Goal: Task Accomplishment & Management: Use online tool/utility

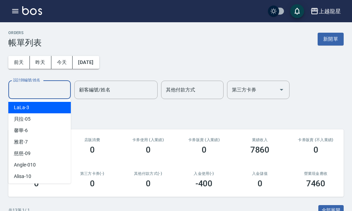
click at [46, 91] on input "設計師編號/姓名" at bounding box center [39, 90] width 56 height 12
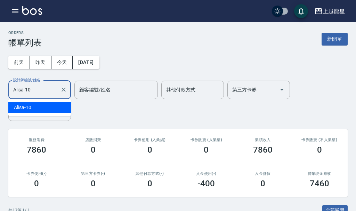
type input "Alisa-10"
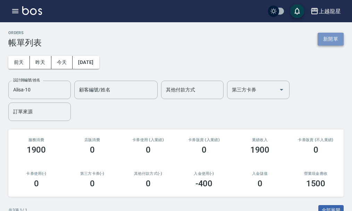
click at [335, 37] on button "新開單" at bounding box center [331, 39] width 26 height 13
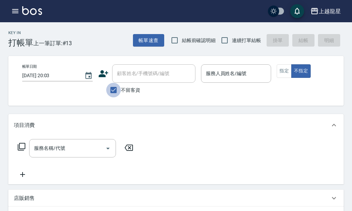
click at [117, 91] on input "不留客資" at bounding box center [113, 90] width 15 height 15
checkbox input "false"
click at [124, 76] on input "顧客姓名/手機號碼/編號" at bounding box center [148, 73] width 67 height 12
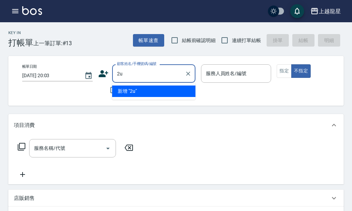
type input "2"
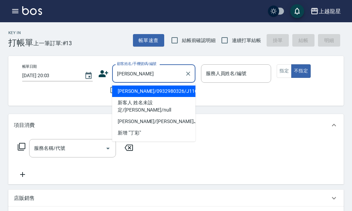
click at [126, 91] on li "[PERSON_NAME]/0932980326/J110" at bounding box center [153, 90] width 83 height 11
type input "[PERSON_NAME]/0932980326/J110"
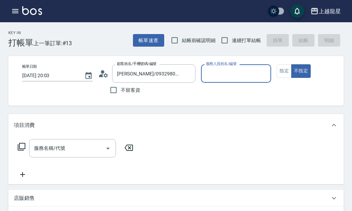
type input "Alisa-10"
click at [283, 76] on button "指定" at bounding box center [284, 71] width 15 height 14
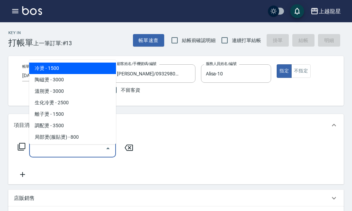
click at [65, 151] on input "服務名稱/代號" at bounding box center [67, 148] width 70 height 12
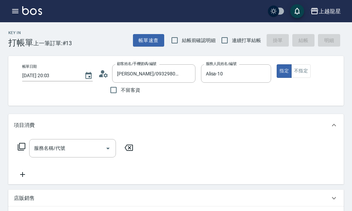
click at [161, 114] on div "Key In 打帳單 上一筆訂單:#13 帳單速查 結帳前確認明細 連續打單結帳 掛單 結帳 明細 帳單日期 [DATE] 20:03 顧客姓名/手機號碼/編…" at bounding box center [176, 203] width 352 height 363
click at [96, 144] on div "服務名稱/代號 服務名稱/代號" at bounding box center [175, 160] width 335 height 48
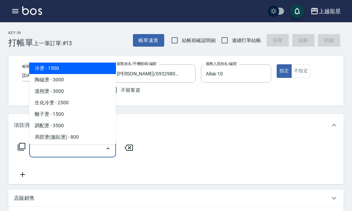
click at [81, 153] on input "服務名稱/代號" at bounding box center [67, 148] width 70 height 12
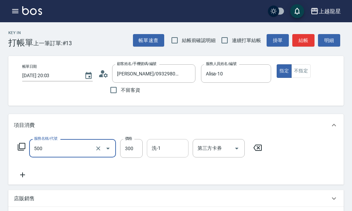
click at [152, 154] on input "洗-1" at bounding box center [167, 148] width 35 height 12
type input "一般洗髮(500)"
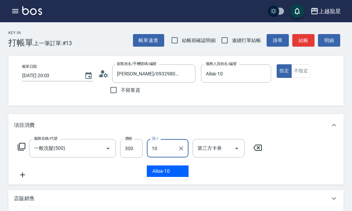
type input "Alisa-10"
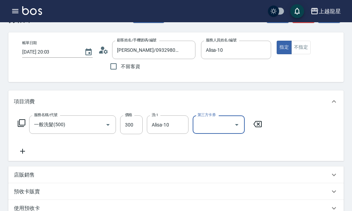
scroll to position [69, 0]
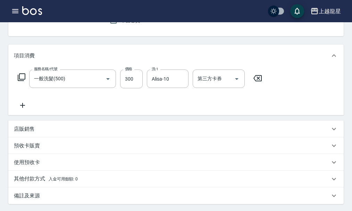
click at [20, 109] on icon at bounding box center [22, 105] width 17 height 8
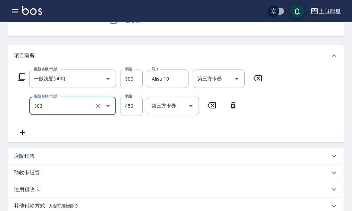
type input "剪髮(303)"
click at [25, 136] on icon at bounding box center [22, 132] width 17 height 8
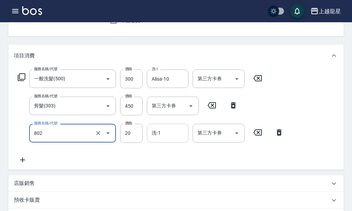
type input "潤絲(802)"
click at [173, 139] on input "洗-1" at bounding box center [167, 133] width 35 height 12
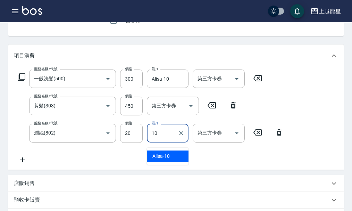
type input "Alisa-10"
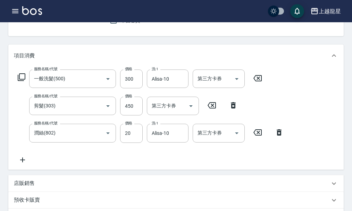
click at [149, 164] on div "服務名稱/代號 一般洗髮(500) 服務名稱/代號 價格 300 價格 洗-1 Alisa-10 洗-1 第三方卡券 第三方卡券 服務名稱/代號 剪髮(303…" at bounding box center [151, 116] width 274 height 94
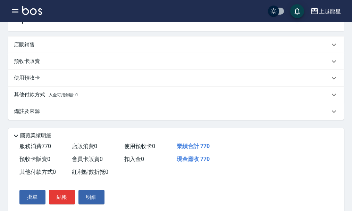
scroll to position [238, 0]
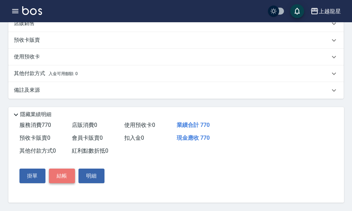
click at [60, 176] on button "結帳" at bounding box center [62, 175] width 26 height 15
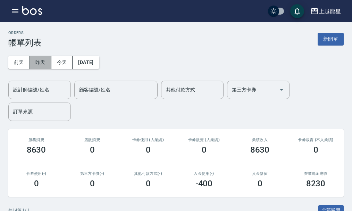
click at [50, 57] on button "昨天" at bounding box center [41, 62] width 22 height 13
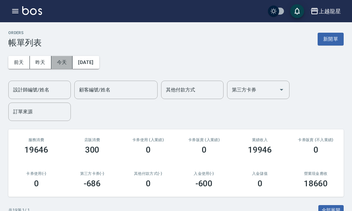
click at [65, 64] on button "今天" at bounding box center [62, 62] width 22 height 13
click at [48, 90] on input "設計師編號/姓名" at bounding box center [39, 90] width 56 height 12
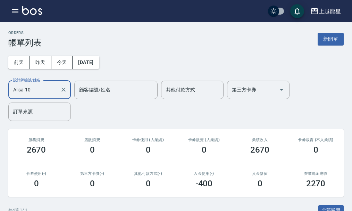
type input "Alisa-10"
click at [348, 32] on div "ORDERS 帳單列表 新開單 [DATE] [DATE] [DATE] [DATE] 設計師編號/姓名 [PERSON_NAME]-10 設計師編號/姓名 …" at bounding box center [176, 184] width 352 height 324
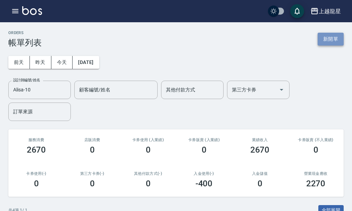
click at [323, 39] on button "新開單" at bounding box center [331, 39] width 26 height 13
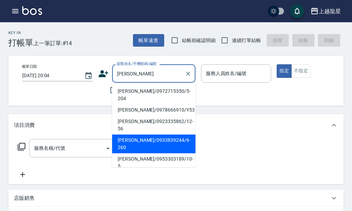
click at [166, 134] on li "[PERSON_NAME]/0933839244/6-260" at bounding box center [153, 143] width 83 height 19
type input "[PERSON_NAME]/0933839244/6-260"
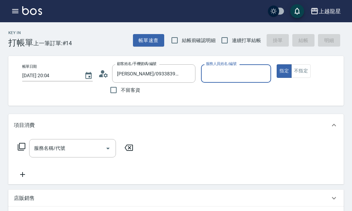
type input "雅君-7"
click at [69, 154] on input "服務名稱/代號" at bounding box center [67, 148] width 70 height 12
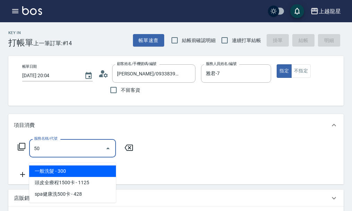
type input "5"
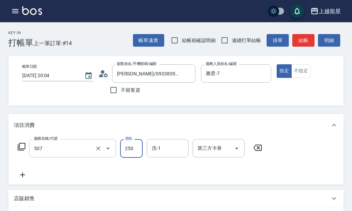
type input "兒童洗髮(507)"
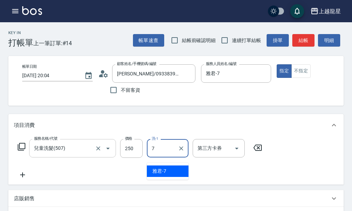
type input "雅君-7"
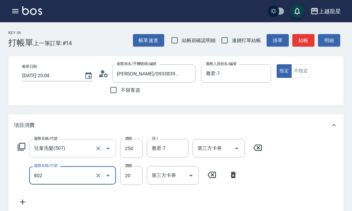
type input "潤絲(802)"
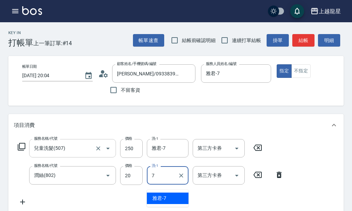
type input "雅君-7"
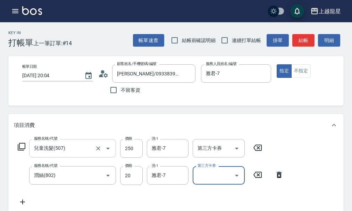
scroll to position [3, 0]
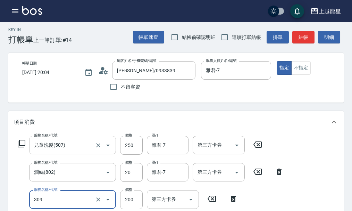
type input "剪髮(國小)(309)"
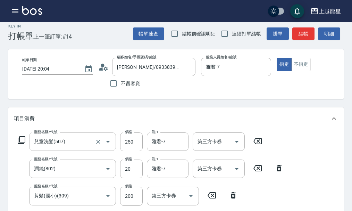
scroll to position [130, 0]
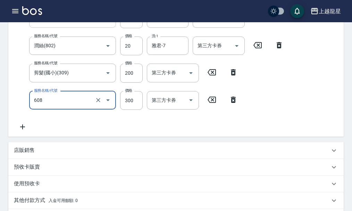
type input "頭皮隔離(608)"
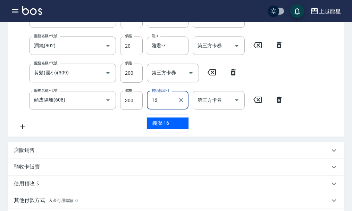
type input "義潔-16"
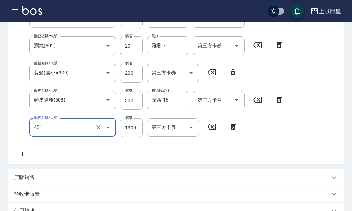
type input "染髮根3公分內(401)"
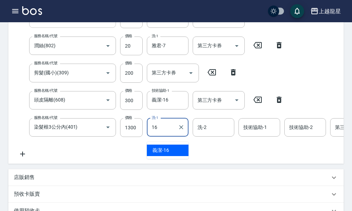
type input "義潔-16"
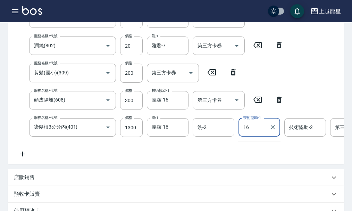
type input "義潔-16"
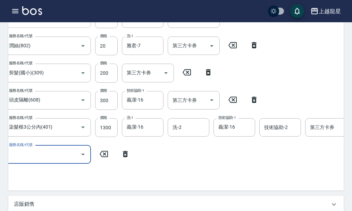
scroll to position [0, 24]
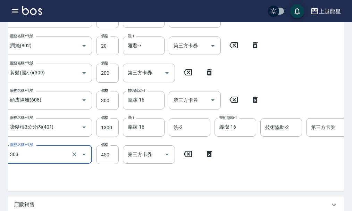
type input "剪髮(303)"
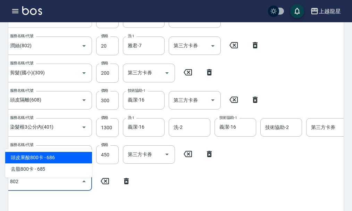
type input "潤絲(802)"
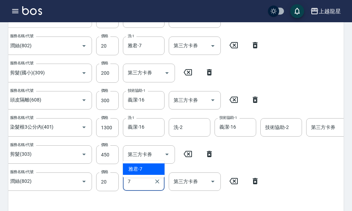
type input "雅君-7"
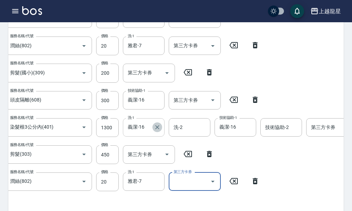
click at [160, 131] on icon "Clear" at bounding box center [157, 127] width 7 height 7
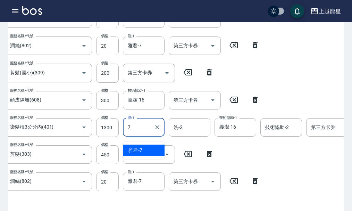
type input "雅君-7"
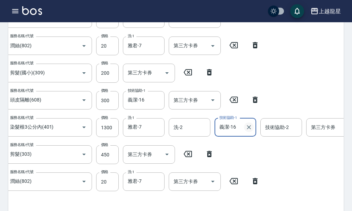
click at [246, 131] on icon "Clear" at bounding box center [249, 127] width 7 height 7
type input "雅君-7"
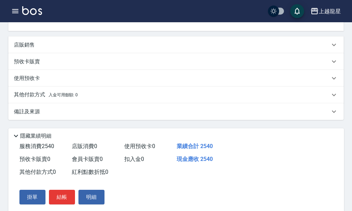
scroll to position [351, 0]
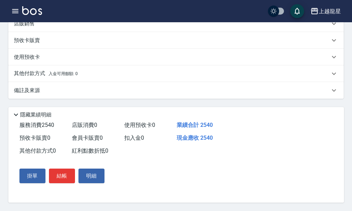
click at [35, 91] on p "備註及來源" at bounding box center [27, 90] width 26 height 7
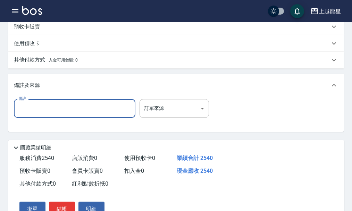
click at [45, 118] on input "備註" at bounding box center [75, 108] width 122 height 19
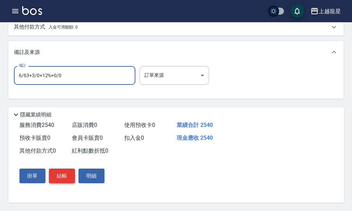
type input "6/63+3/0+12%+0/0"
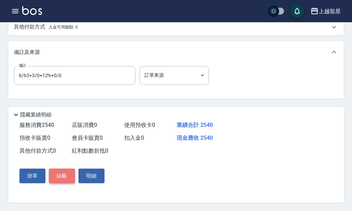
click at [64, 174] on button "結帳" at bounding box center [62, 175] width 26 height 15
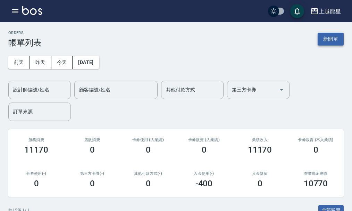
click at [332, 38] on button "新開單" at bounding box center [331, 39] width 26 height 13
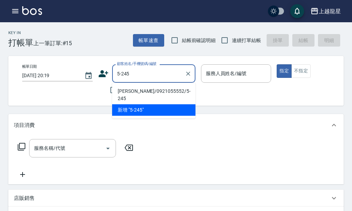
click at [139, 91] on li "[PERSON_NAME]/0921055552/5-245" at bounding box center [153, 94] width 83 height 19
type input "[PERSON_NAME]/0921055552/5-245"
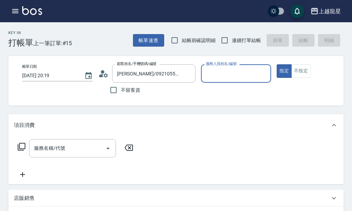
type input "淑雲-25"
click at [19, 150] on icon at bounding box center [22, 147] width 8 height 8
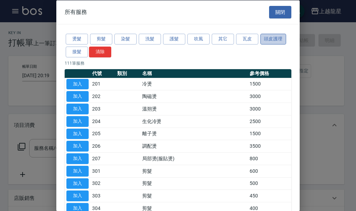
click at [276, 40] on button "頭皮護理" at bounding box center [273, 39] width 26 height 11
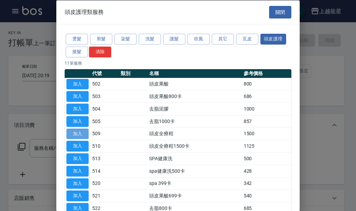
click at [72, 130] on button "加入" at bounding box center [77, 133] width 22 height 11
type input "頭皮全療程(509)"
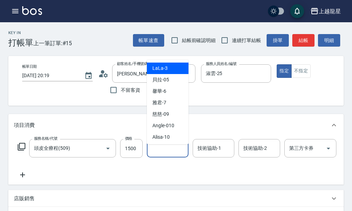
click at [166, 153] on input "洗-1" at bounding box center [167, 148] width 35 height 12
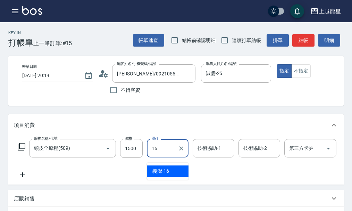
type input "義潔-16"
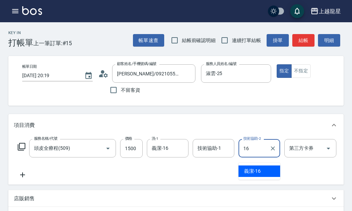
type input "義潔-16"
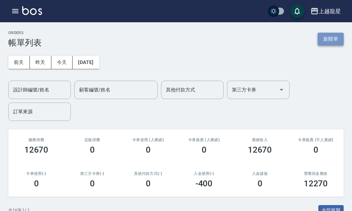
click at [338, 38] on button "新開單" at bounding box center [331, 39] width 26 height 13
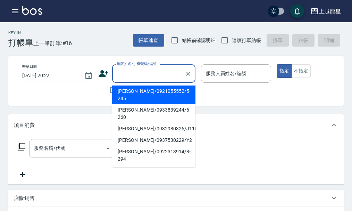
click at [147, 74] on input "顧客姓名/手機號碼/編號" at bounding box center [148, 73] width 67 height 12
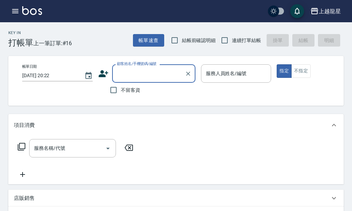
click at [147, 74] on input "顧客姓名/手機號碼/編號" at bounding box center [148, 73] width 67 height 12
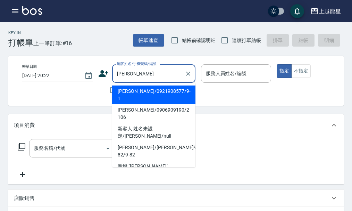
click at [152, 91] on li "[PERSON_NAME]/0921908577/9-1" at bounding box center [153, 94] width 83 height 19
type input "[PERSON_NAME]/0921908577/9-1"
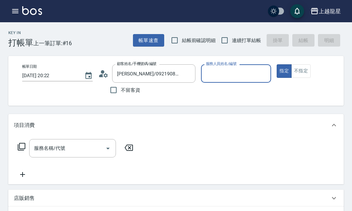
type input "馨華-6"
click at [103, 73] on circle at bounding box center [102, 71] width 3 height 3
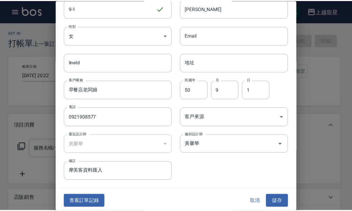
scroll to position [30, 0]
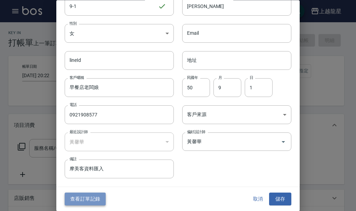
click at [77, 196] on button "查看訂單記錄" at bounding box center [85, 199] width 41 height 13
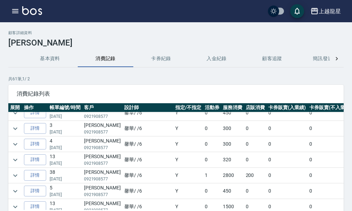
scroll to position [35, 0]
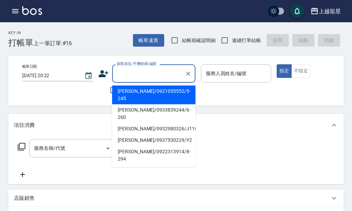
click at [132, 76] on input "顧客姓名/手機號碼/編號" at bounding box center [148, 73] width 67 height 12
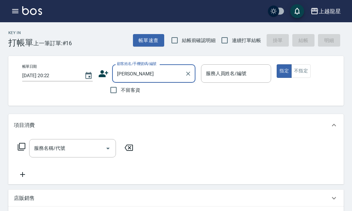
click at [158, 74] on input "[PERSON_NAME]" at bounding box center [148, 73] width 67 height 12
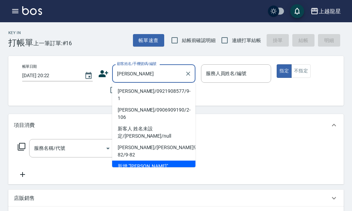
click at [140, 93] on li "[PERSON_NAME]/0921908577/9-1" at bounding box center [153, 94] width 83 height 19
type input "[PERSON_NAME]/0921908577/9-1"
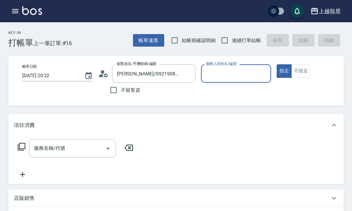
type input "馨華-6"
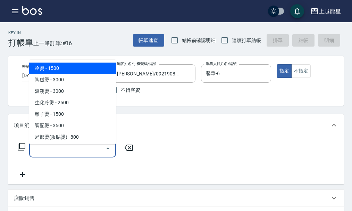
click at [70, 152] on input "服務名稱/代號" at bounding box center [67, 148] width 70 height 12
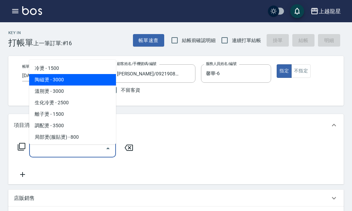
click at [60, 82] on span "陶磁燙 - 3000" at bounding box center [72, 79] width 87 height 11
type input "陶磁燙(202)"
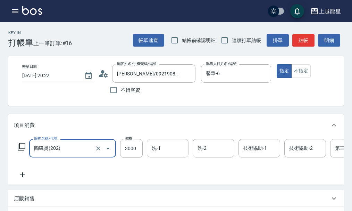
click at [165, 154] on input "洗-1" at bounding box center [167, 148] width 35 height 12
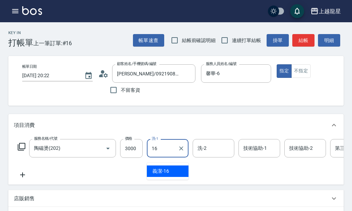
type input "義潔-16"
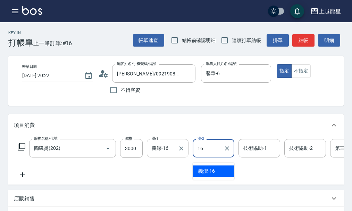
type input "義潔-16"
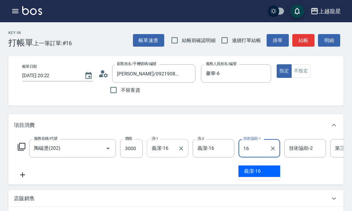
type input "義潔-16"
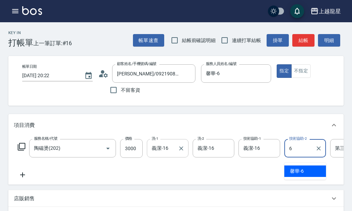
type input "馨華-6"
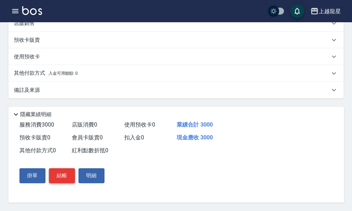
scroll to position [189, 0]
click at [69, 171] on button "結帳" at bounding box center [62, 175] width 26 height 15
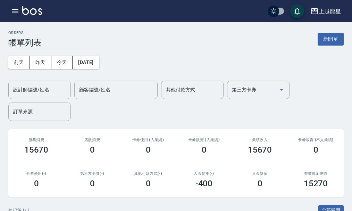
click at [13, 11] on icon "button" at bounding box center [15, 11] width 6 height 4
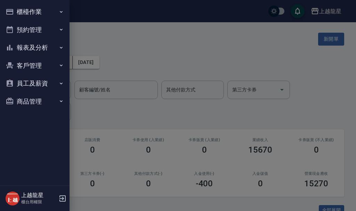
click at [37, 13] on button "櫃檯作業" at bounding box center [35, 12] width 64 height 18
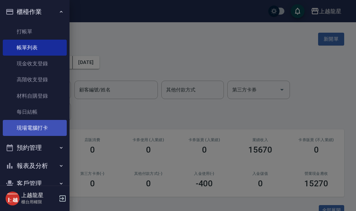
click at [35, 133] on link "現場電腦打卡" at bounding box center [35, 128] width 64 height 16
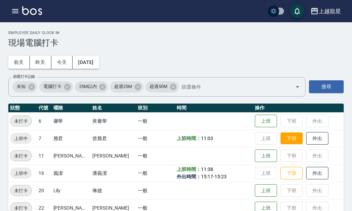
click at [288, 136] on button "下班" at bounding box center [292, 138] width 22 height 12
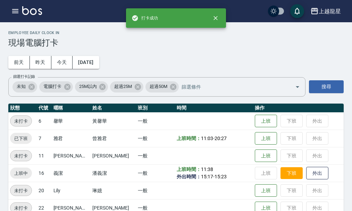
click at [285, 175] on button "下班" at bounding box center [292, 173] width 22 height 12
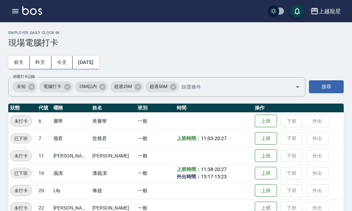
click at [284, 171] on td "上班 下班 外出" at bounding box center [298, 172] width 91 height 17
click at [282, 173] on td "上班 下班 外出" at bounding box center [298, 172] width 91 height 17
click at [14, 11] on icon "button" at bounding box center [15, 11] width 6 height 4
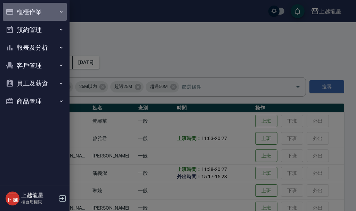
click at [38, 13] on button "櫃檯作業" at bounding box center [35, 12] width 64 height 18
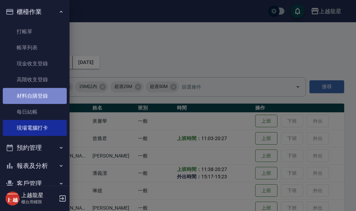
click at [50, 96] on link "材料自購登錄" at bounding box center [35, 96] width 64 height 16
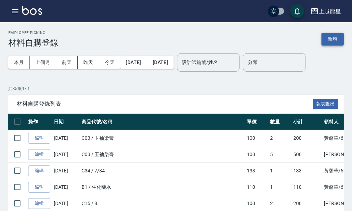
click at [334, 37] on button "新增" at bounding box center [333, 39] width 22 height 13
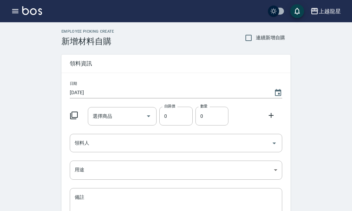
click at [75, 115] on icon at bounding box center [74, 115] width 8 height 8
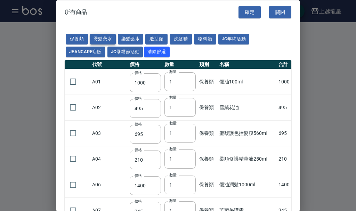
click at [107, 37] on button "燙髮藥水" at bounding box center [103, 39] width 26 height 11
type input "110"
type input "45"
type input "250"
type input "190"
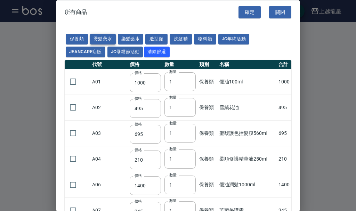
type input "160"
type input "360"
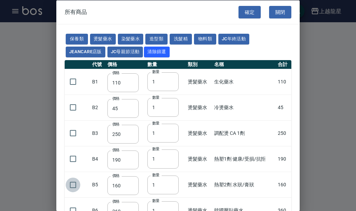
click at [73, 184] on input "checkbox" at bounding box center [73, 184] width 15 height 15
checkbox input "true"
click at [244, 11] on button "確定" at bounding box center [249, 12] width 22 height 13
type input "熱塑2劑 水狀/膏狀"
type input "160"
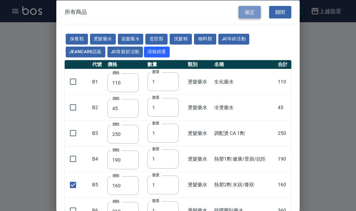
type input "1"
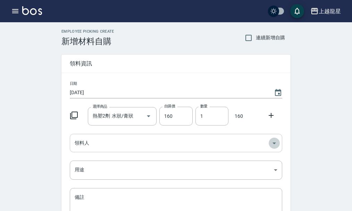
click at [272, 142] on icon "Open" at bounding box center [274, 143] width 8 height 8
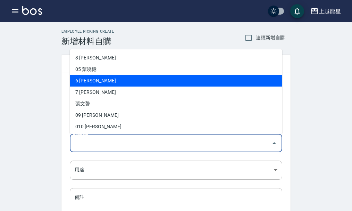
click at [80, 81] on li "6 [PERSON_NAME]" at bounding box center [176, 80] width 213 height 11
type input "黃馨華"
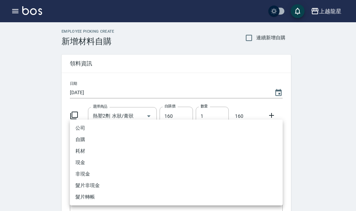
click at [276, 171] on body "上越龍星 登出 櫃檯作業 打帳單 帳單列表 現金收支登錄 高階收支登錄 材料自購登錄 每日結帳 現場電腦打卡 預約管理 預約管理 單日預約紀錄 單週預約紀錄 …" at bounding box center [178, 143] width 356 height 286
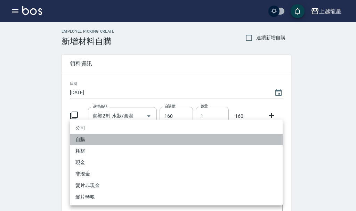
click at [80, 138] on li "自購" at bounding box center [176, 139] width 213 height 11
type input "自購"
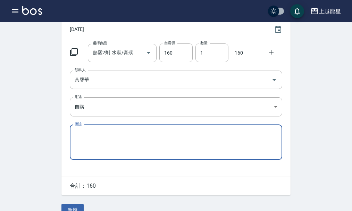
scroll to position [76, 0]
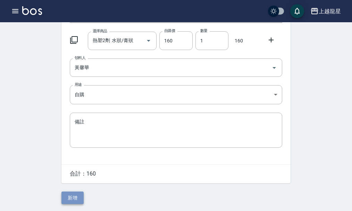
click at [71, 195] on button "新增" at bounding box center [72, 197] width 22 height 13
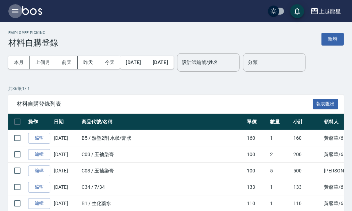
click at [16, 13] on icon "button" at bounding box center [15, 11] width 6 height 4
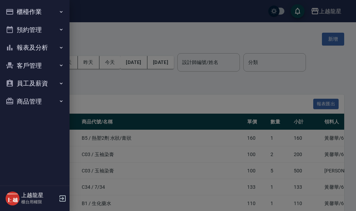
click at [43, 13] on button "櫃檯作業" at bounding box center [35, 12] width 64 height 18
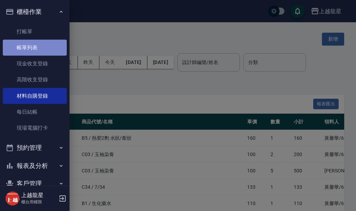
click at [45, 52] on link "帳單列表" at bounding box center [35, 48] width 64 height 16
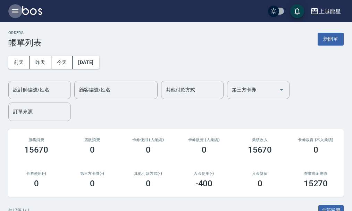
click at [17, 10] on icon "button" at bounding box center [15, 11] width 8 height 8
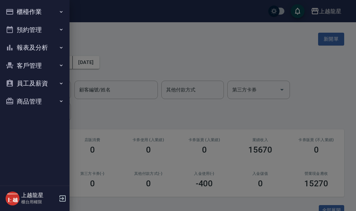
click at [47, 48] on button "報表及分析" at bounding box center [35, 48] width 64 height 18
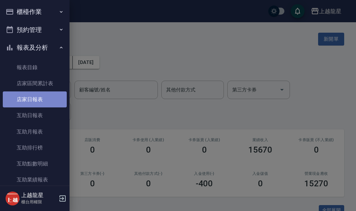
click at [55, 98] on link "店家日報表" at bounding box center [35, 99] width 64 height 16
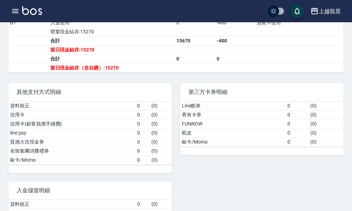
scroll to position [278, 0]
